Goal: Complete application form: Complete application form

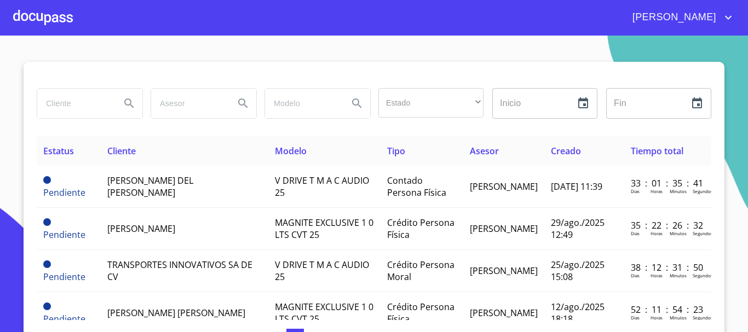
click at [35, 18] on div at bounding box center [43, 17] width 60 height 35
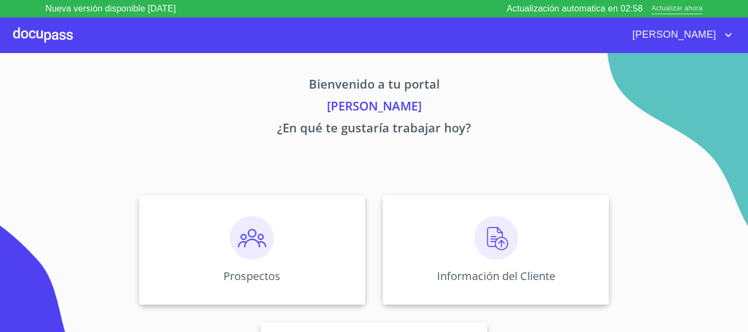
click at [686, 4] on span "Actualizar ahora" at bounding box center [676, 8] width 51 height 11
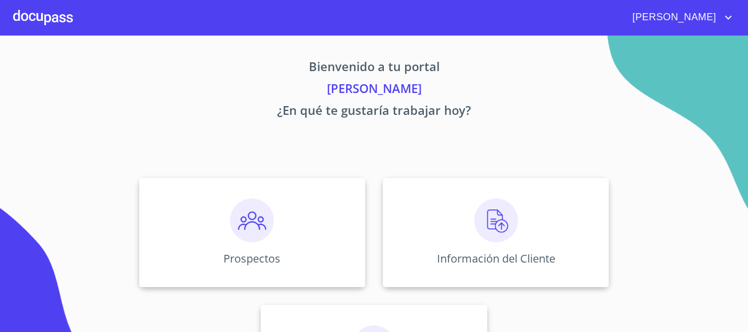
click at [255, 211] on img at bounding box center [252, 221] width 44 height 44
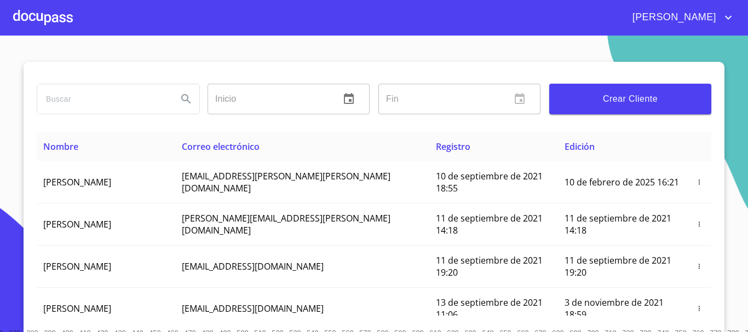
click at [562, 102] on span "Crear Cliente" at bounding box center [630, 98] width 144 height 15
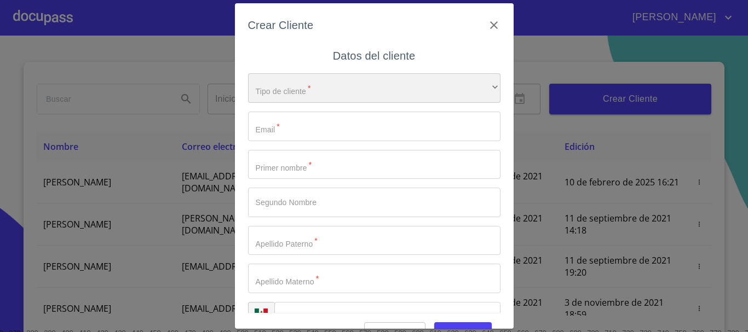
click at [308, 88] on div "​" at bounding box center [374, 88] width 252 height 30
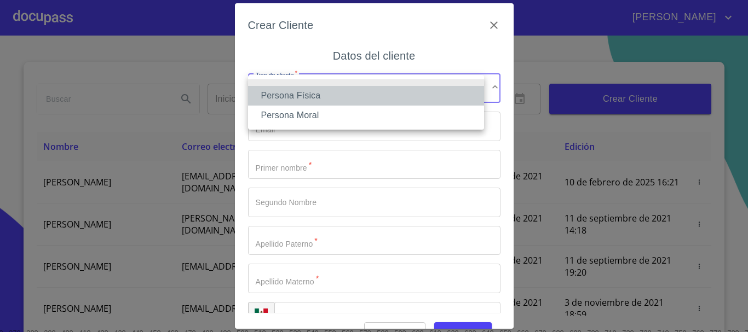
click at [306, 87] on li "Persona Física" at bounding box center [366, 96] width 236 height 20
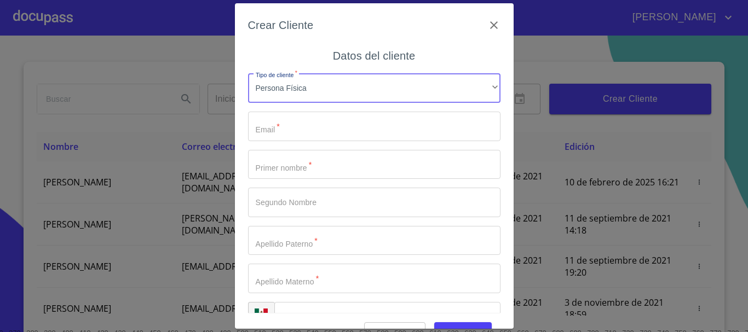
click at [286, 128] on input "Tipo de cliente   *" at bounding box center [374, 127] width 252 height 30
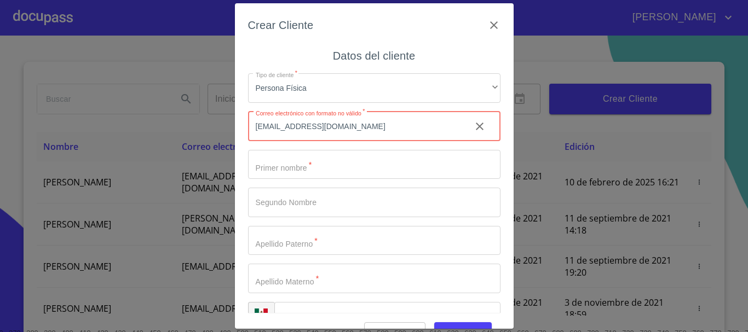
type input "[EMAIL_ADDRESS][DOMAIN_NAME]"
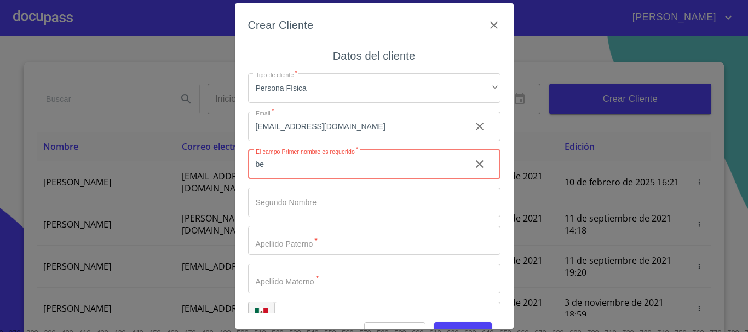
type input "b"
type input "[PERSON_NAME]"
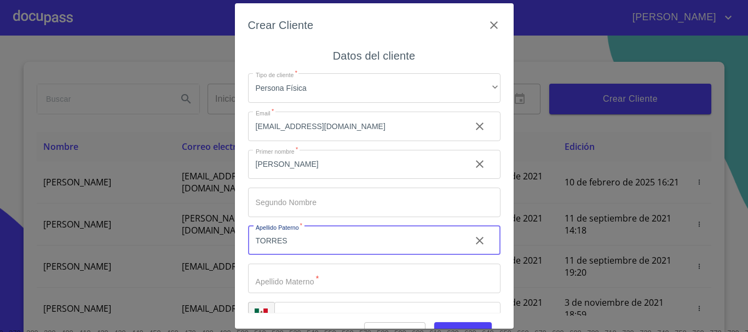
type input "TORRES"
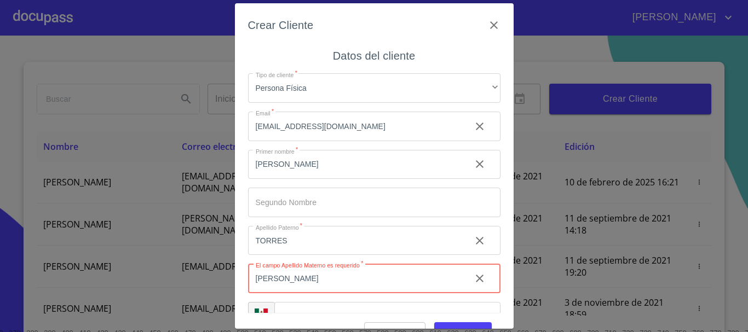
type input "[PERSON_NAME]"
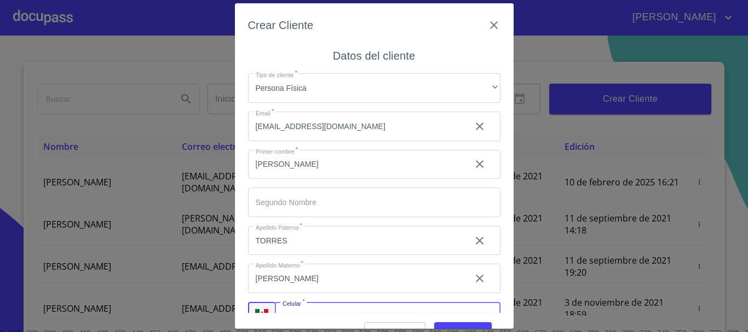
scroll to position [19, 0]
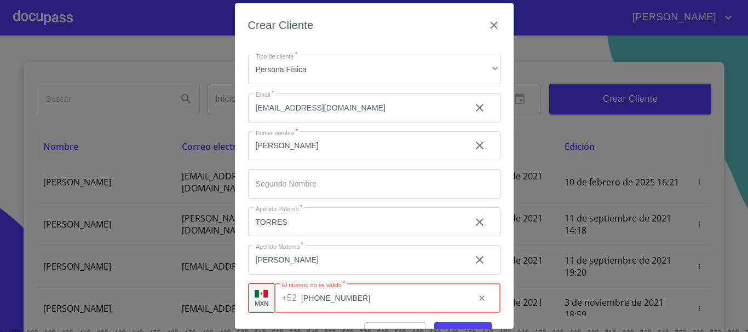
type input "[PHONE_NUMBER]"
click at [352, 253] on input "[PERSON_NAME]" at bounding box center [355, 260] width 214 height 30
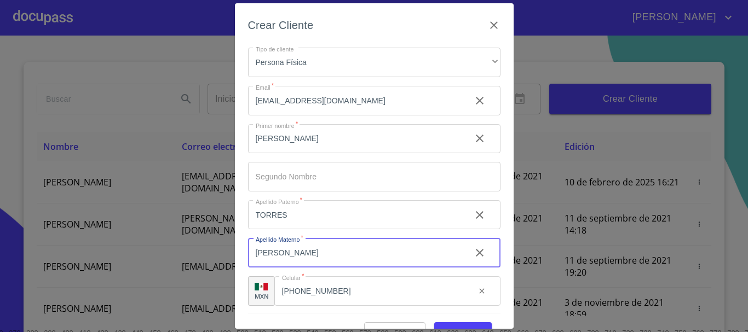
scroll to position [27, 0]
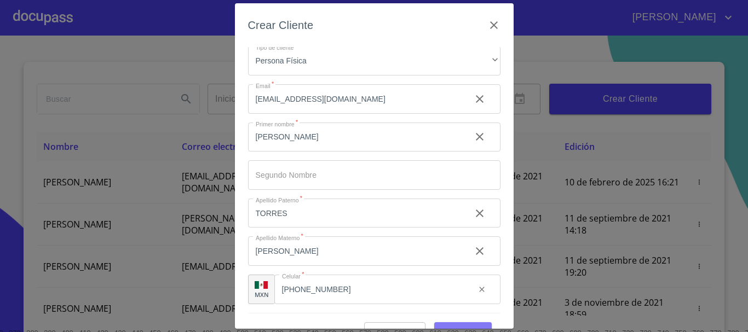
click at [472, 327] on span "Guardar" at bounding box center [463, 333] width 40 height 14
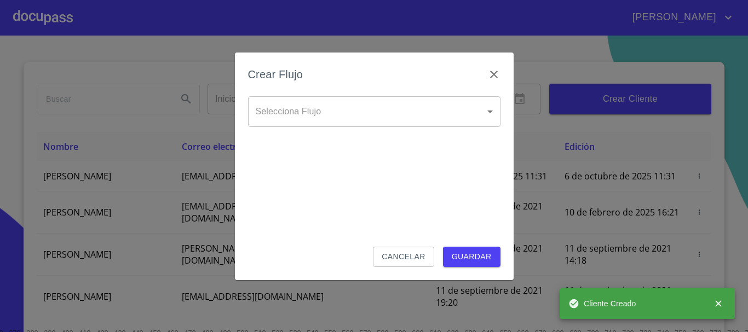
click at [283, 120] on body "[PERSON_NAME] ​ Fin ​ Crear Cliente Nombre Correo electrónico Registro Edición …" at bounding box center [374, 166] width 748 height 332
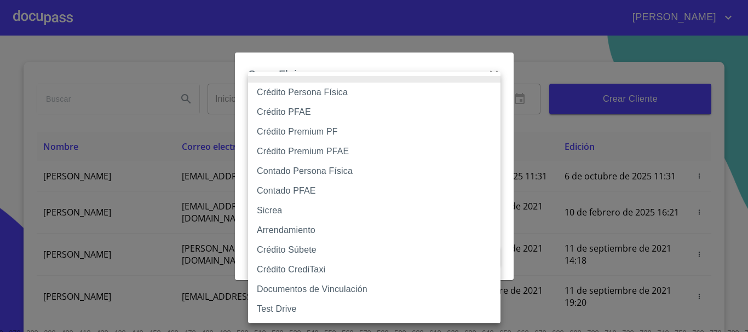
click at [304, 172] on li "Contado Persona Física" at bounding box center [374, 171] width 252 height 20
type input "60bf975b0d9865ccc2471536"
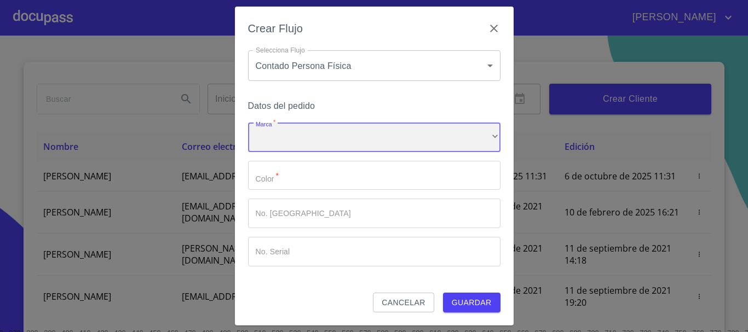
click at [291, 136] on div "​" at bounding box center [374, 138] width 252 height 30
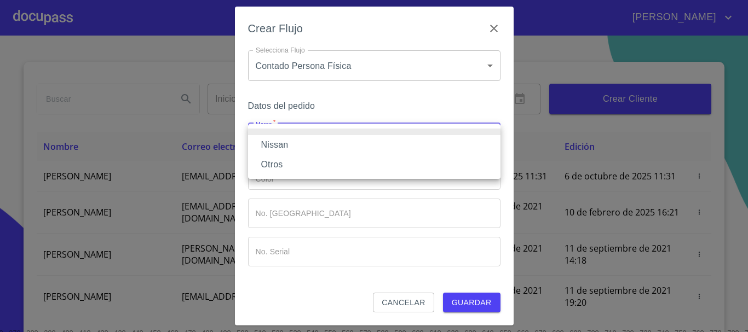
click at [292, 137] on li "Nissan" at bounding box center [374, 145] width 252 height 20
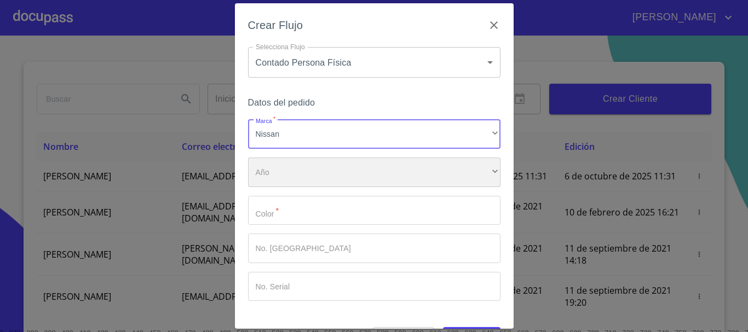
click at [292, 166] on div "​" at bounding box center [374, 173] width 252 height 30
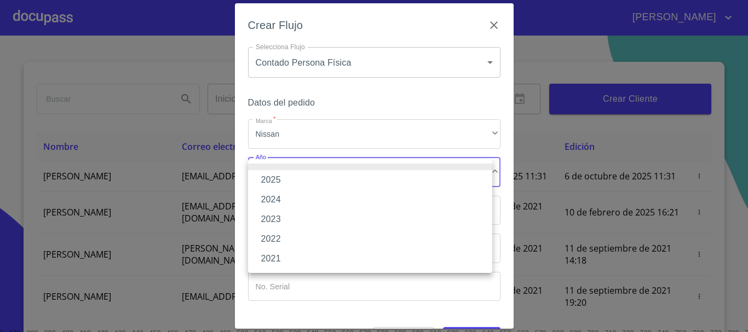
click at [287, 182] on li "2025" at bounding box center [370, 180] width 244 height 20
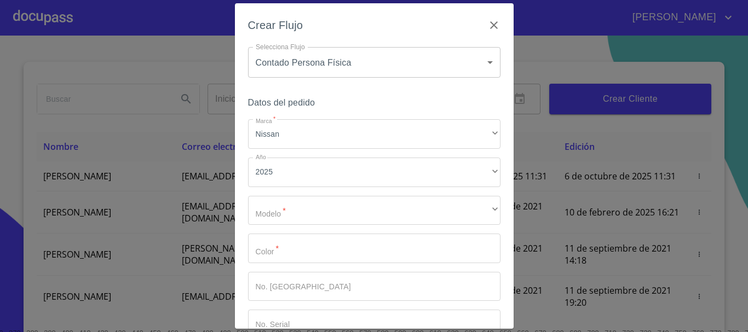
click at [302, 193] on div "Marca   * Nissan ​ Año 2025 ​ Modelo   * ​ ​ Color   * ​ No. Pedido ​ No. Seria…" at bounding box center [374, 229] width 252 height 220
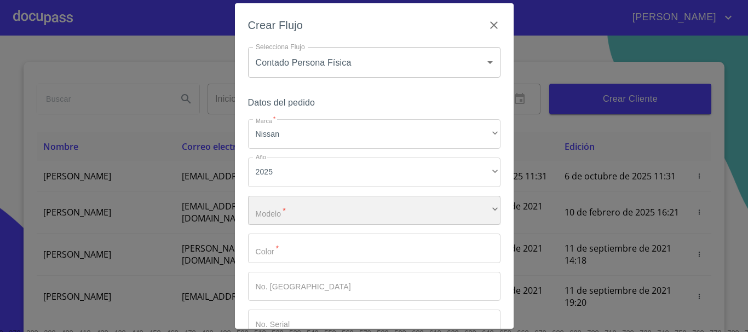
click at [300, 207] on div "​" at bounding box center [374, 211] width 252 height 30
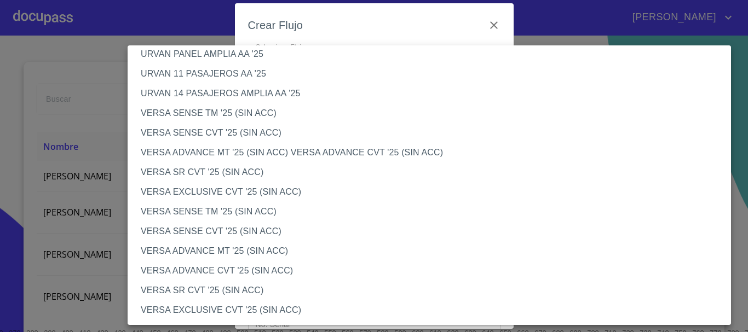
scroll to position [383, 0]
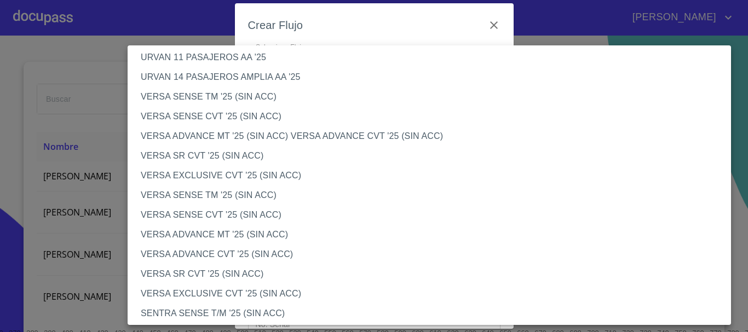
click at [211, 253] on li "VERSA ADVANCE CVT '25 (SIN ACC)" at bounding box center [433, 255] width 611 height 20
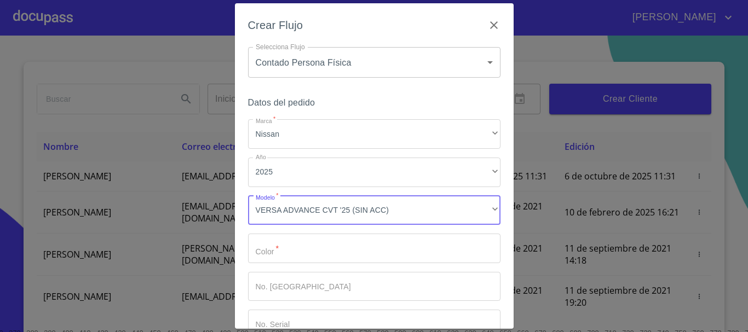
click at [283, 256] on input "Marca   *" at bounding box center [374, 249] width 252 height 30
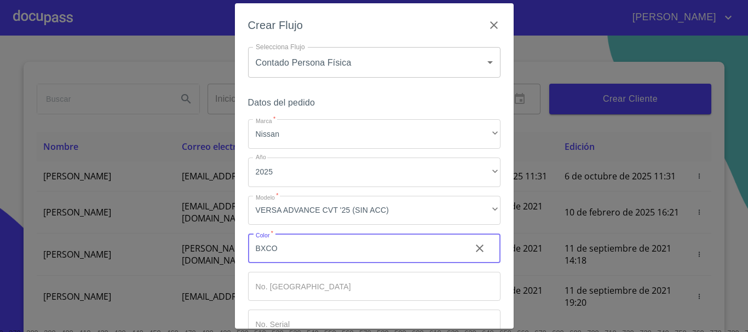
scroll to position [70, 0]
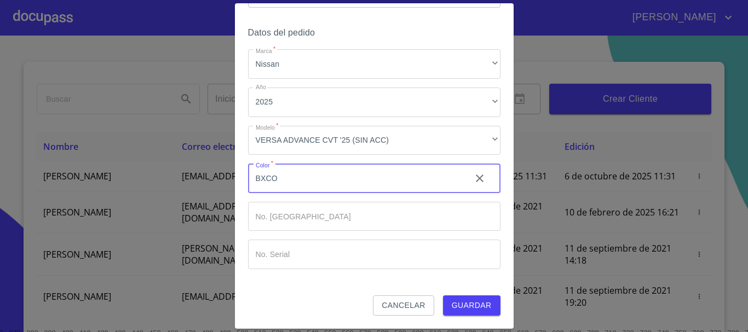
type input "BXCO"
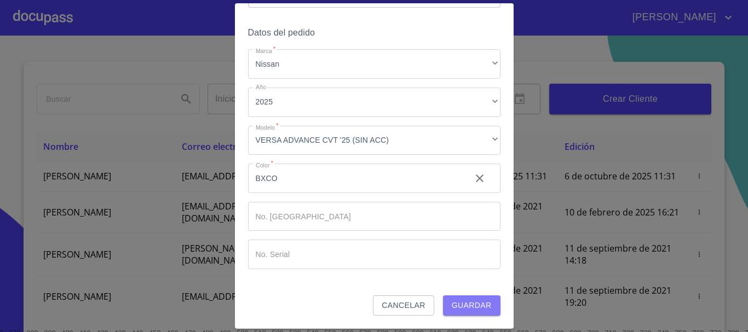
click at [451, 304] on span "Guardar" at bounding box center [471, 306] width 40 height 14
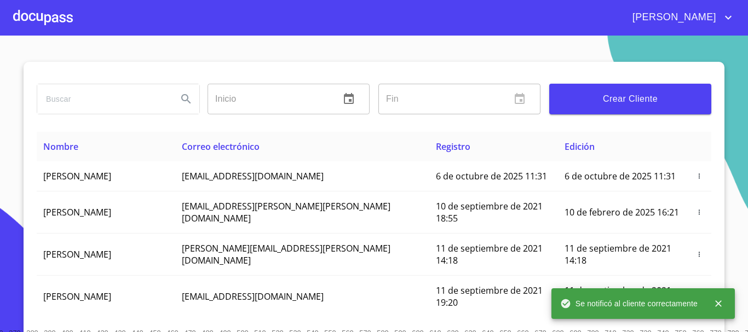
click at [43, 25] on div at bounding box center [43, 17] width 60 height 35
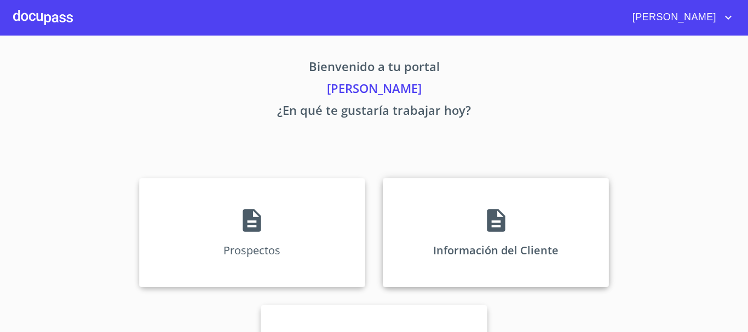
click at [494, 227] on icon at bounding box center [495, 220] width 27 height 27
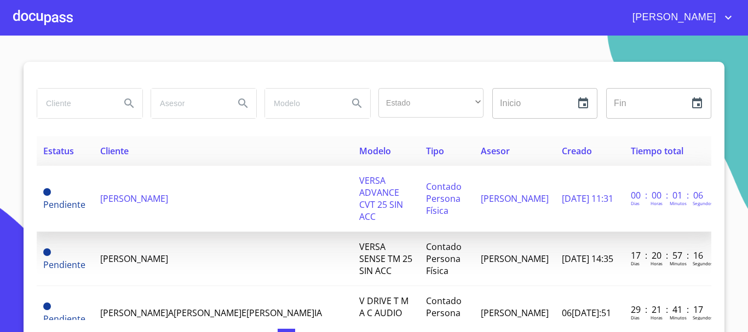
click at [168, 193] on span "[PERSON_NAME]" at bounding box center [134, 199] width 68 height 12
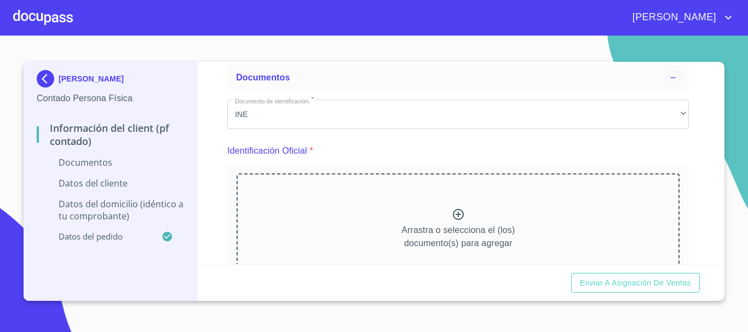
scroll to position [109, 0]
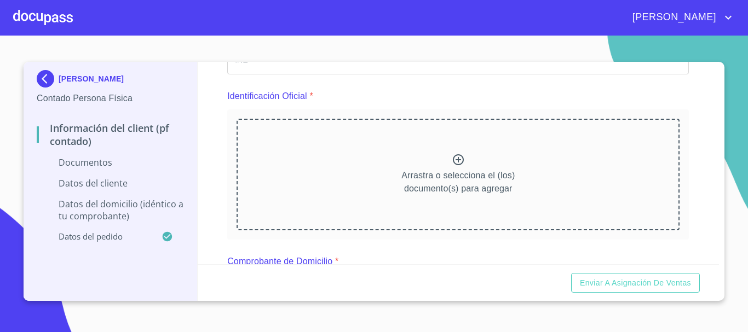
click at [453, 166] on icon at bounding box center [457, 159] width 13 height 13
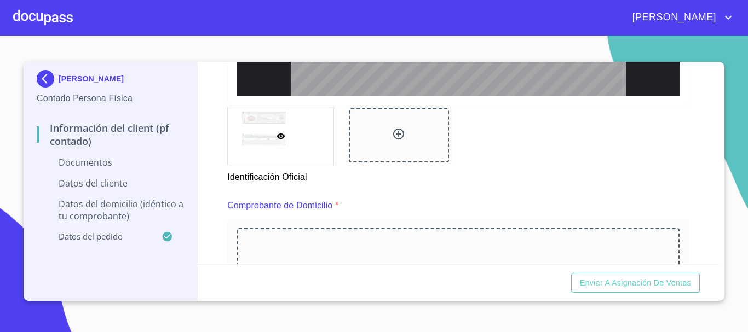
scroll to position [602, 0]
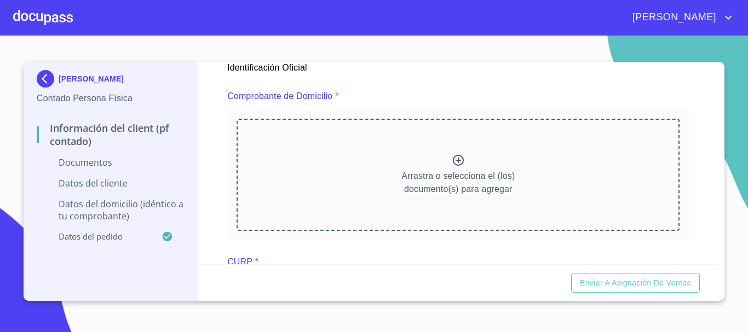
click at [385, 169] on div "Arrastra o selecciona el (los) documento(s) para agregar" at bounding box center [457, 175] width 443 height 112
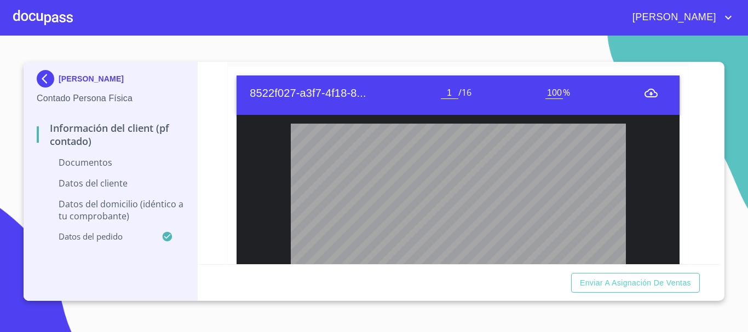
scroll to position [766, 0]
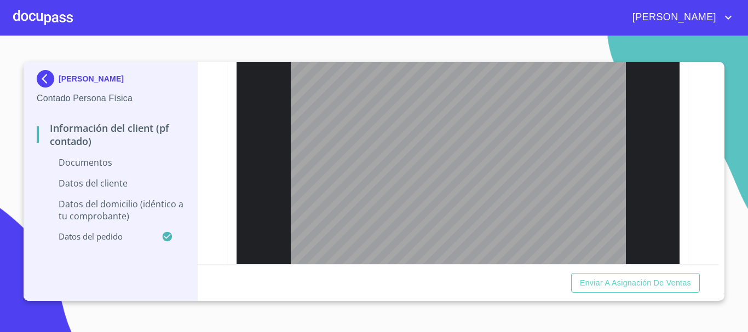
type input "3"
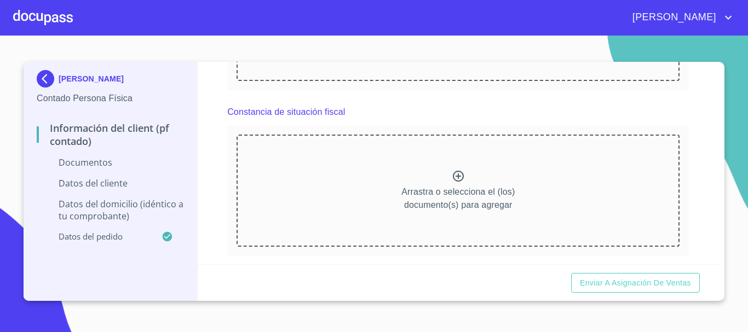
scroll to position [1313, 0]
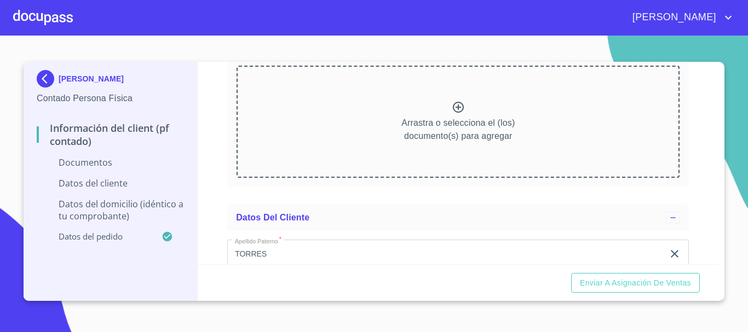
click at [461, 123] on div "Arrastra o selecciona el (los) documento(s) para agregar" at bounding box center [457, 122] width 443 height 112
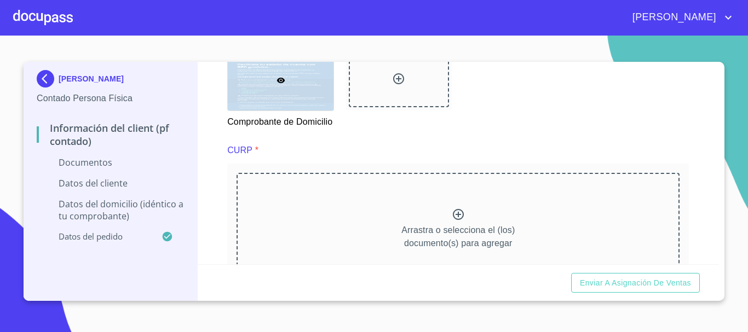
scroll to position [1040, 0]
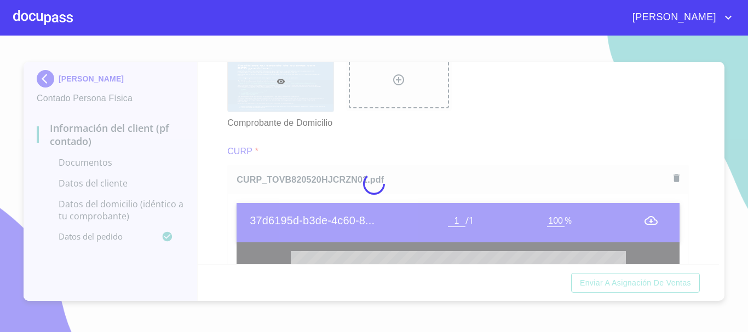
click at [213, 184] on div at bounding box center [374, 184] width 748 height 297
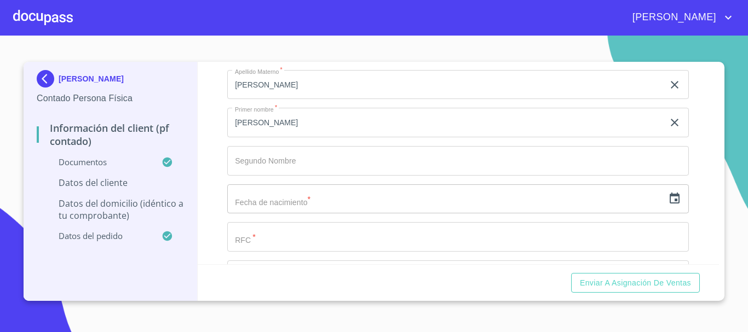
scroll to position [2244, 0]
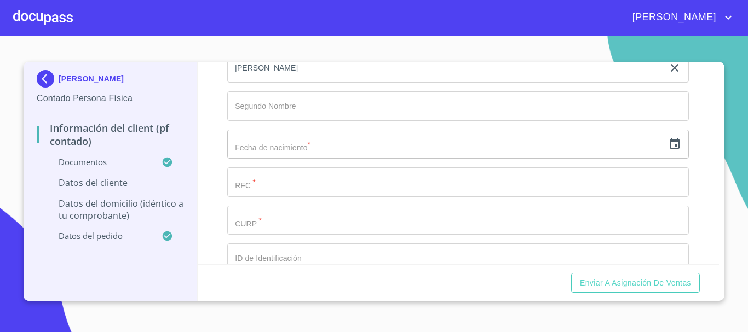
click at [669, 149] on icon "button" at bounding box center [674, 143] width 10 height 11
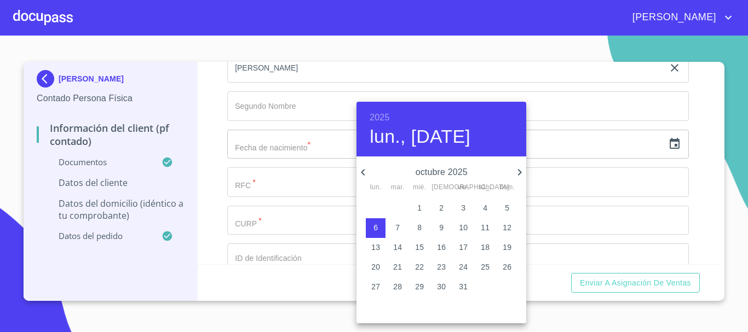
click at [442, 230] on p "9" at bounding box center [441, 227] width 4 height 11
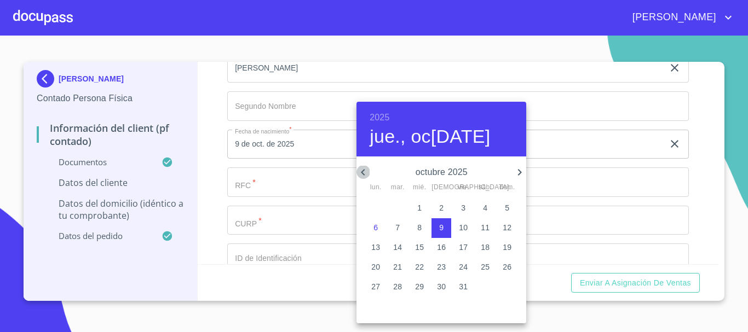
click at [366, 176] on icon "button" at bounding box center [362, 172] width 13 height 13
click at [412, 216] on button "3" at bounding box center [419, 209] width 20 height 20
type input "3 de sep. de 2025"
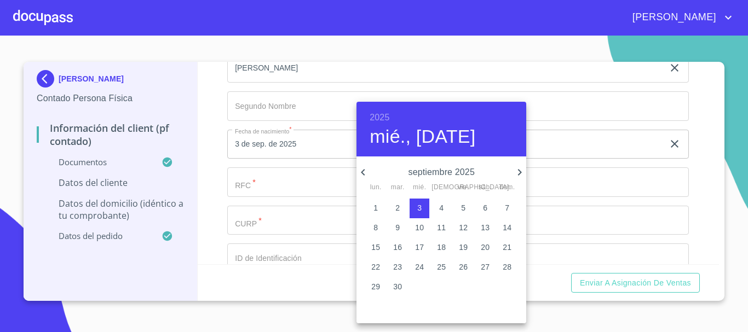
click at [315, 181] on div at bounding box center [374, 166] width 748 height 332
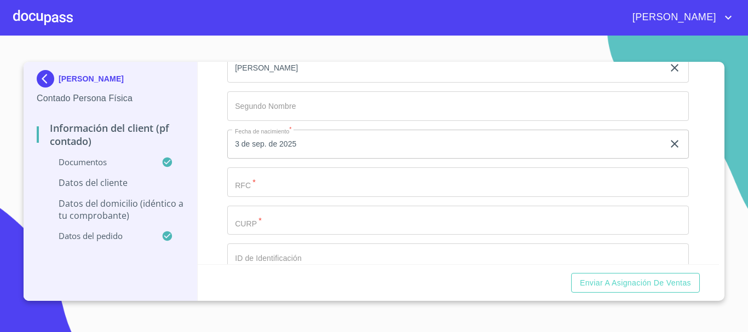
click at [288, 192] on input "Documento de identificación.   *" at bounding box center [457, 182] width 461 height 30
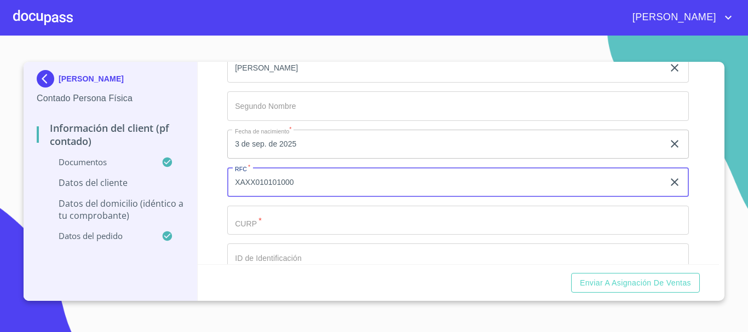
type input "XAXX010101000"
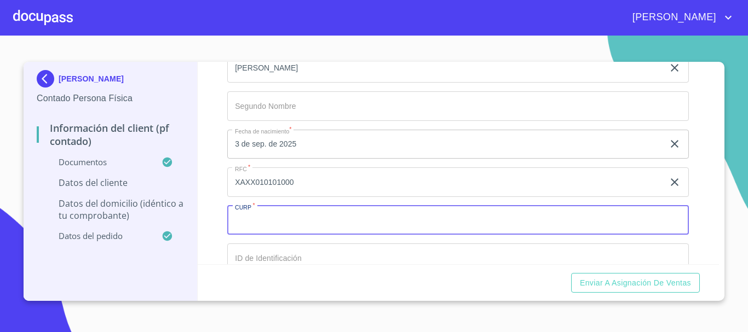
paste input "TOVB820520HJCRZN01"
type input "TOVB820520HJCRZN01"
click at [222, 219] on div "Información del Client (PF contado) Documentos Documento de identificación.   *…" at bounding box center [459, 163] width 522 height 202
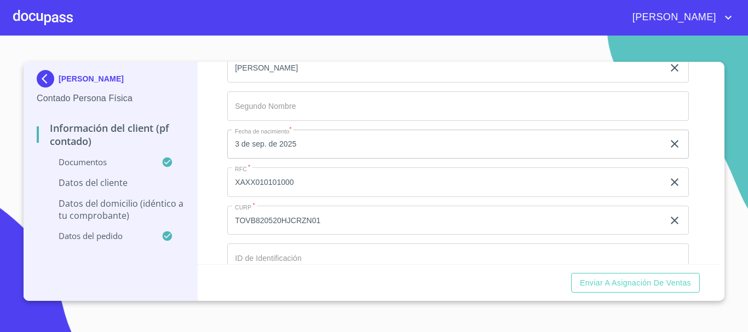
scroll to position [2353, 0]
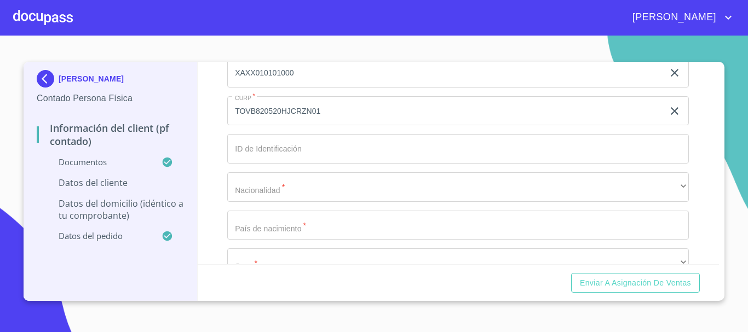
click at [280, 164] on input "Documento de identificación.   *" at bounding box center [457, 149] width 461 height 30
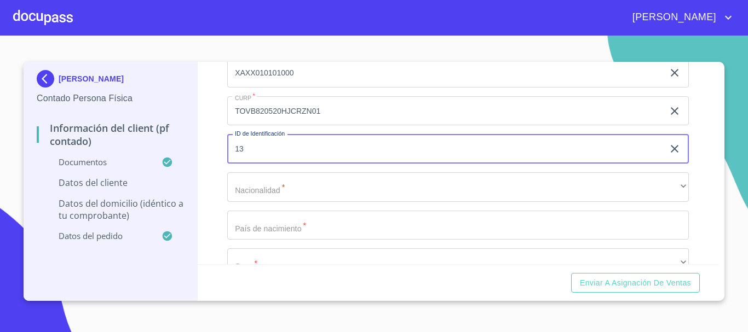
type input "13"
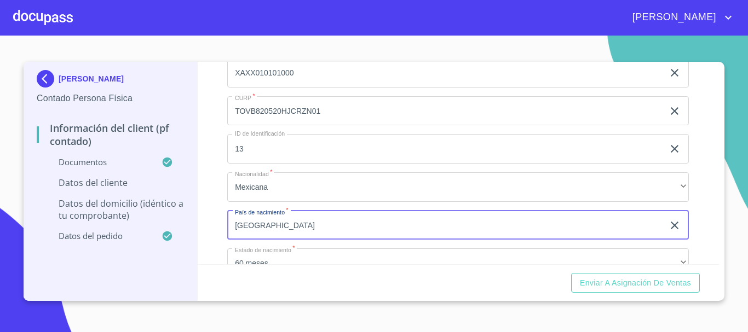
type input "[GEOGRAPHIC_DATA]"
click at [215, 198] on div "Información del Client (PF contado) Documentos Documento de identificación.   *…" at bounding box center [459, 163] width 522 height 202
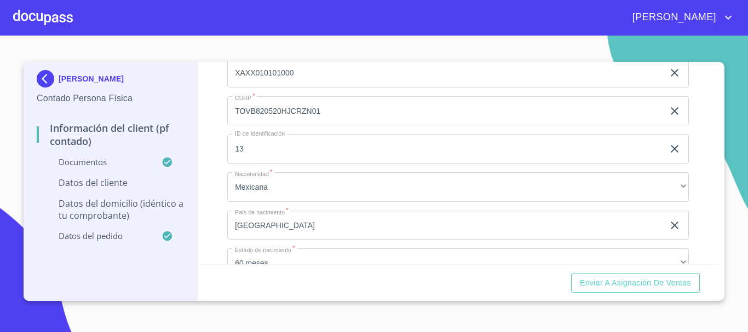
scroll to position [2517, 0]
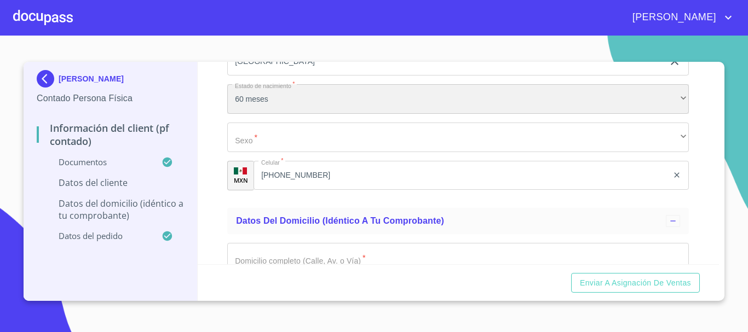
click at [268, 114] on div "60 meses" at bounding box center [457, 99] width 461 height 30
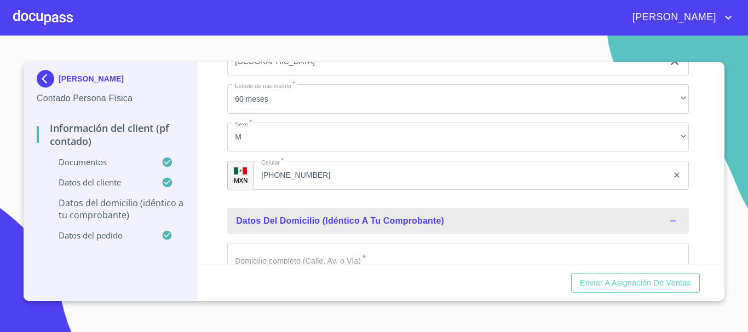
scroll to position [2539, 0]
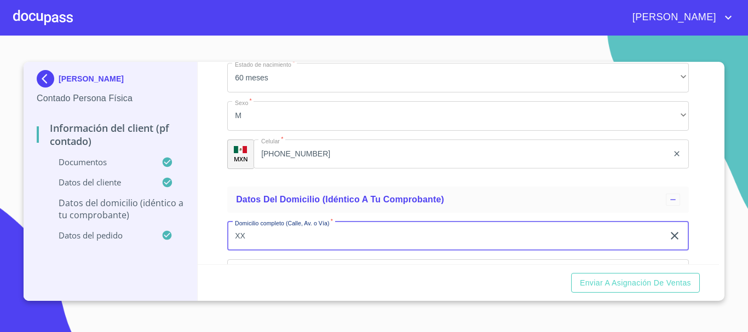
type input "XX"
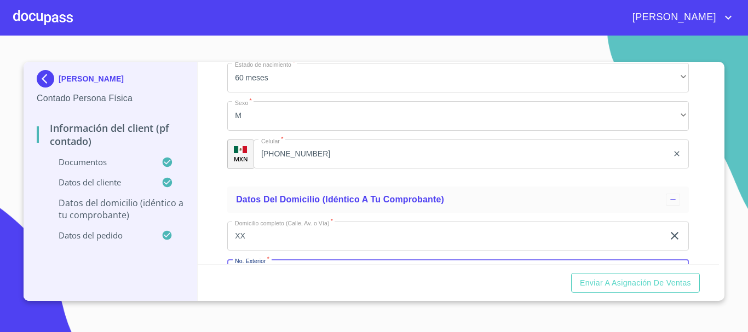
scroll to position [2663, 0]
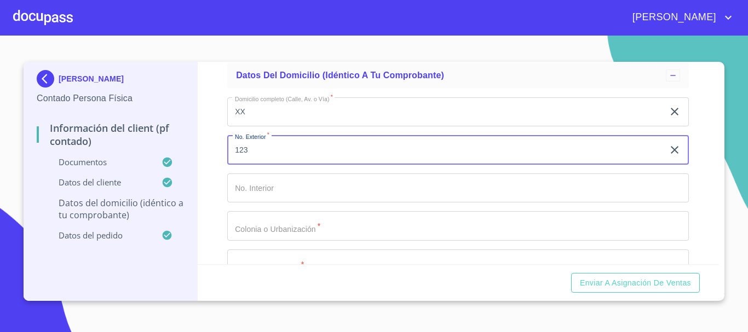
type input "123"
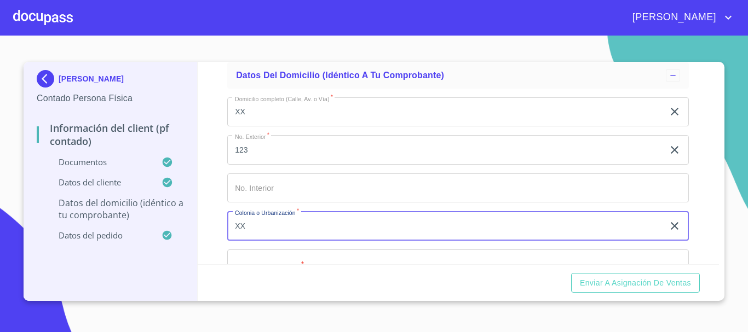
type input "XX"
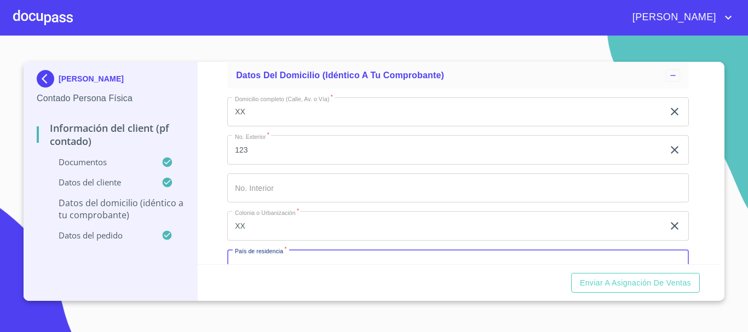
scroll to position [2691, 0]
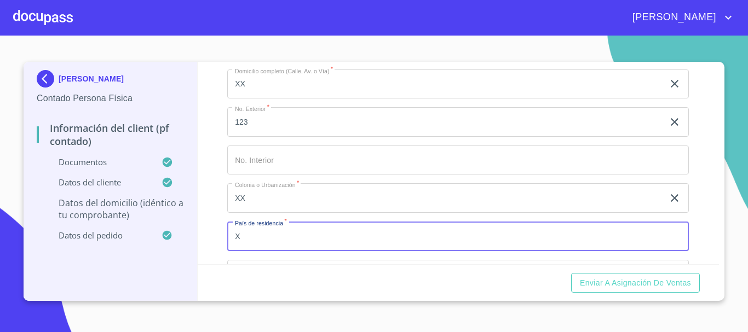
type input "X"
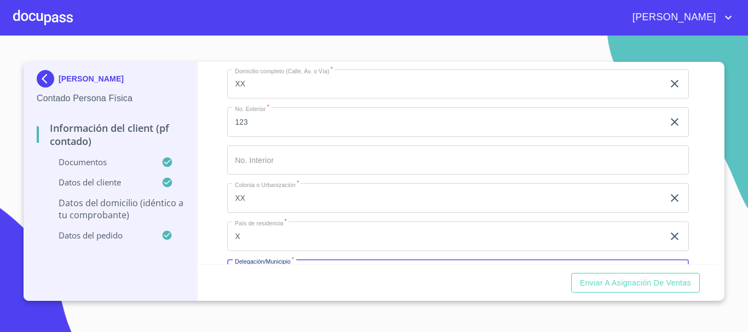
scroll to position [2816, 0]
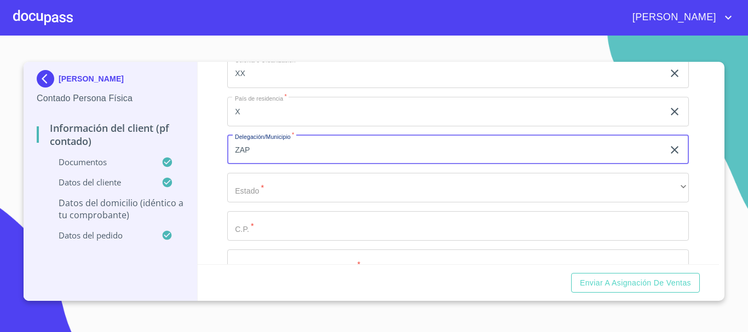
type input "ZAP"
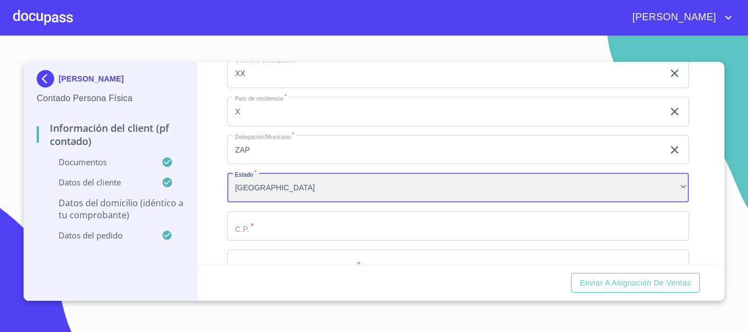
scroll to position [157, 0]
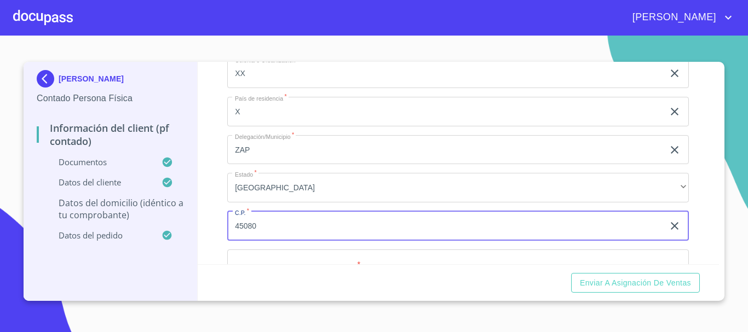
type input "45080"
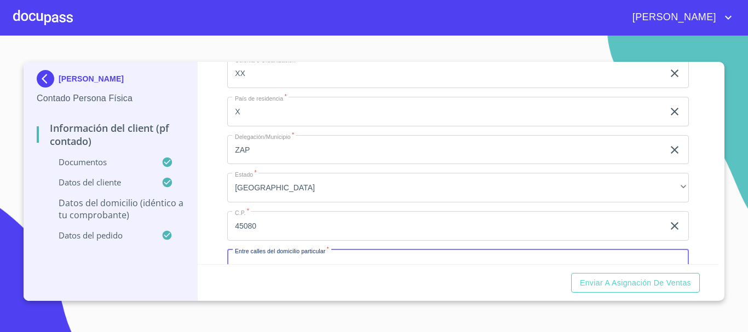
scroll to position [2844, 0]
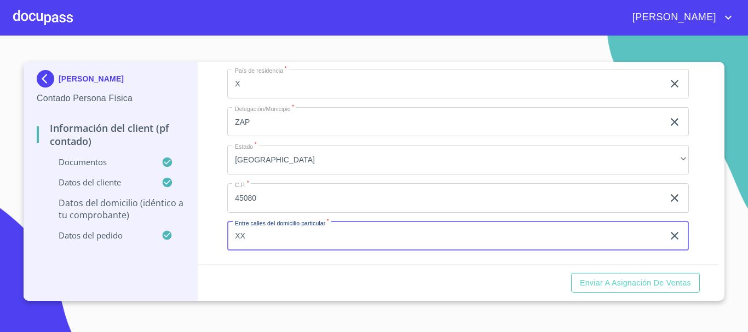
type input "XX"
click at [211, 178] on div "Información del Client (PF contado) Documentos Documento de identificación.   *…" at bounding box center [459, 163] width 522 height 202
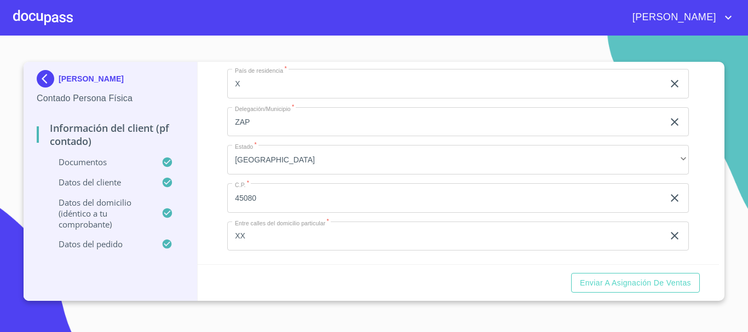
click at [561, 281] on div "Enviar a Asignación de Ventas" at bounding box center [459, 282] width 522 height 37
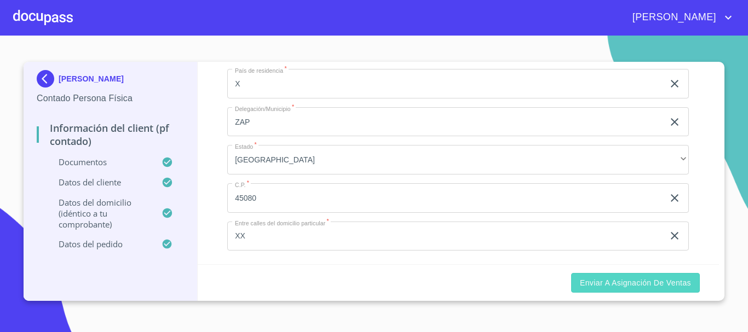
click at [588, 288] on span "Enviar a Asignación de Ventas" at bounding box center [635, 283] width 111 height 14
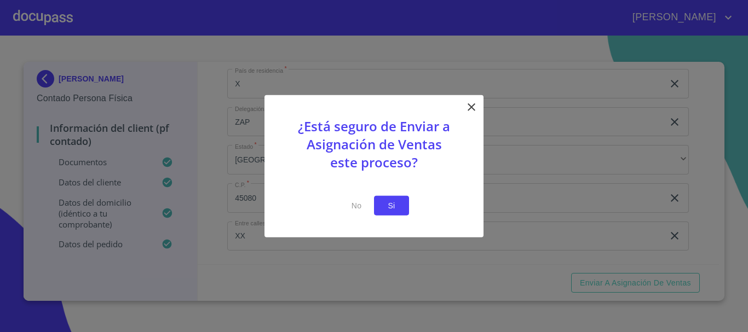
click at [391, 211] on span "Si" at bounding box center [392, 206] width 18 height 14
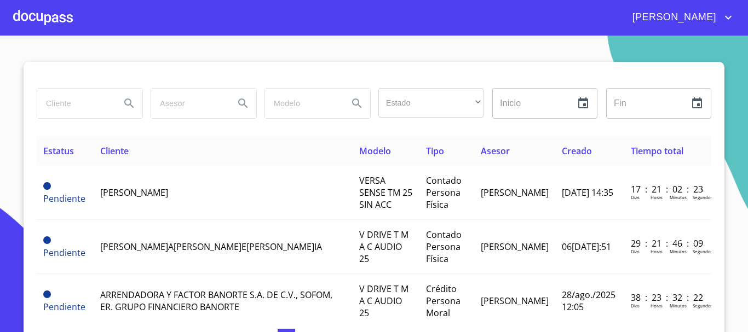
click at [38, 16] on div at bounding box center [43, 17] width 60 height 35
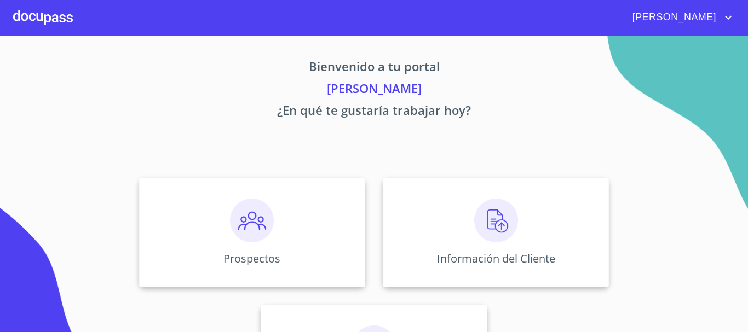
scroll to position [91, 0]
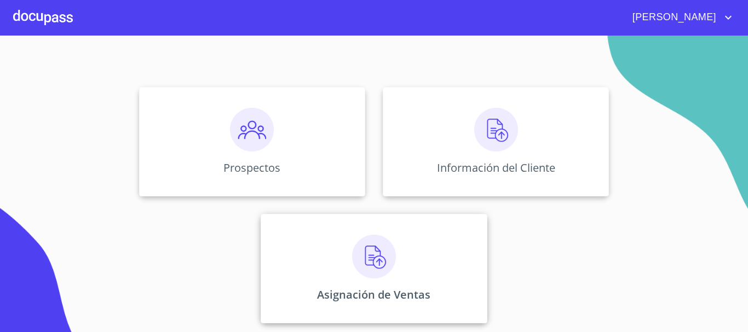
click at [369, 258] on img at bounding box center [374, 257] width 44 height 44
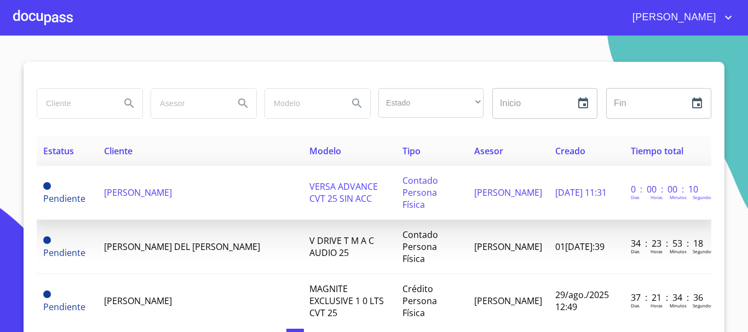
click at [563, 189] on td "[DATE] 11:31" at bounding box center [586, 193] width 76 height 54
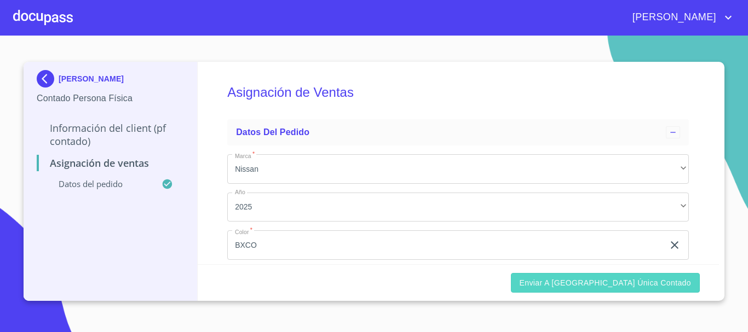
click at [619, 277] on span "Enviar a [GEOGRAPHIC_DATA] única contado" at bounding box center [605, 283] width 172 height 14
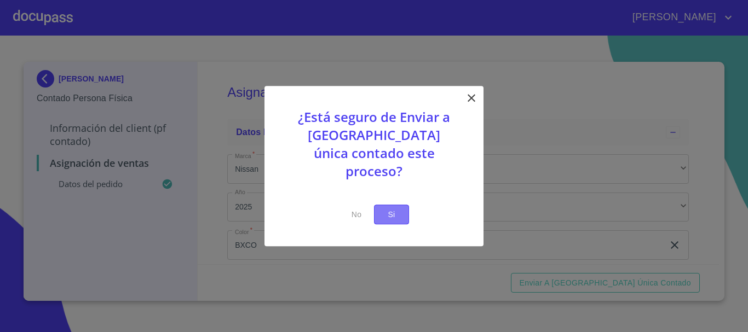
click at [392, 210] on span "Si" at bounding box center [392, 215] width 18 height 14
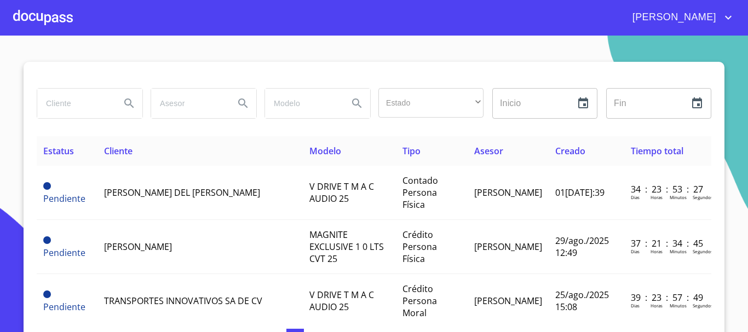
click at [19, 14] on div at bounding box center [43, 17] width 60 height 35
